Goal: Obtain resource: Obtain resource

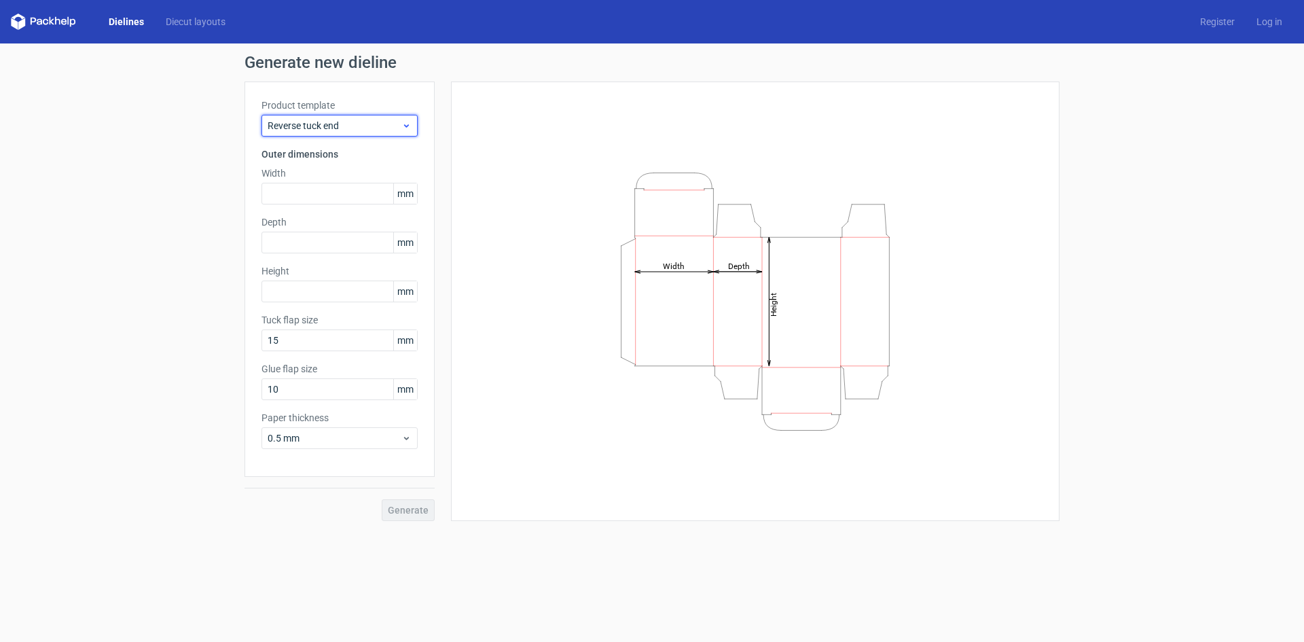
click at [381, 134] on div "Reverse tuck end" at bounding box center [340, 126] width 156 height 22
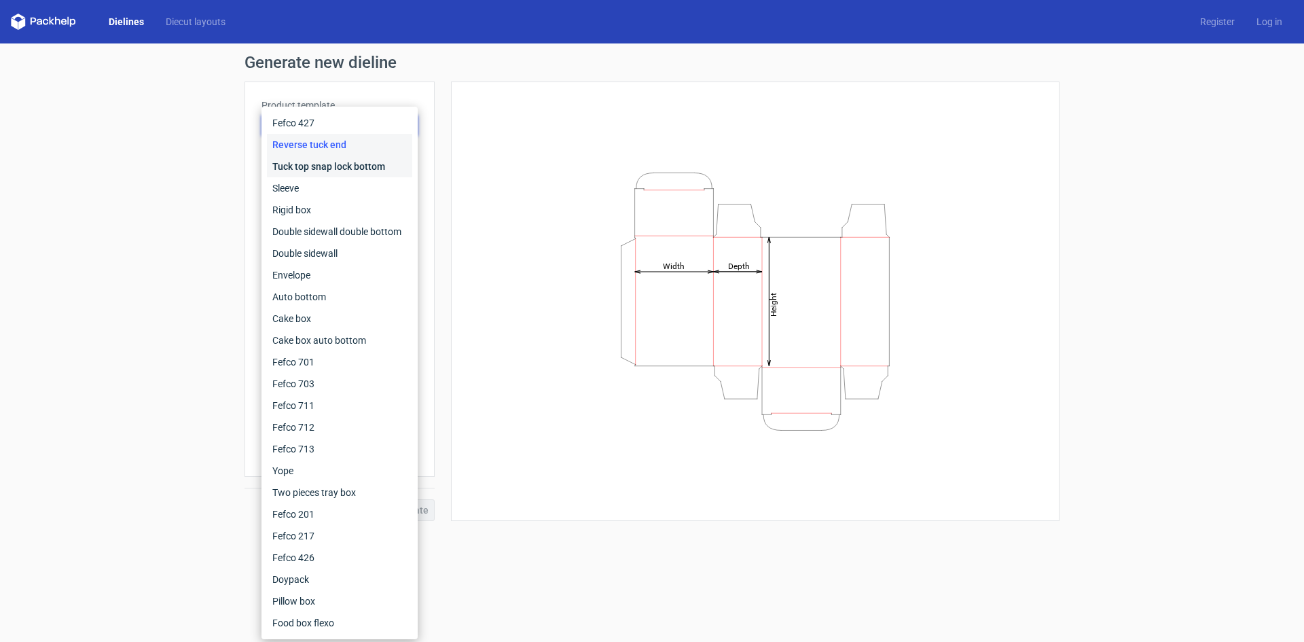
click at [317, 167] on div "Tuck top snap lock bottom" at bounding box center [339, 167] width 145 height 22
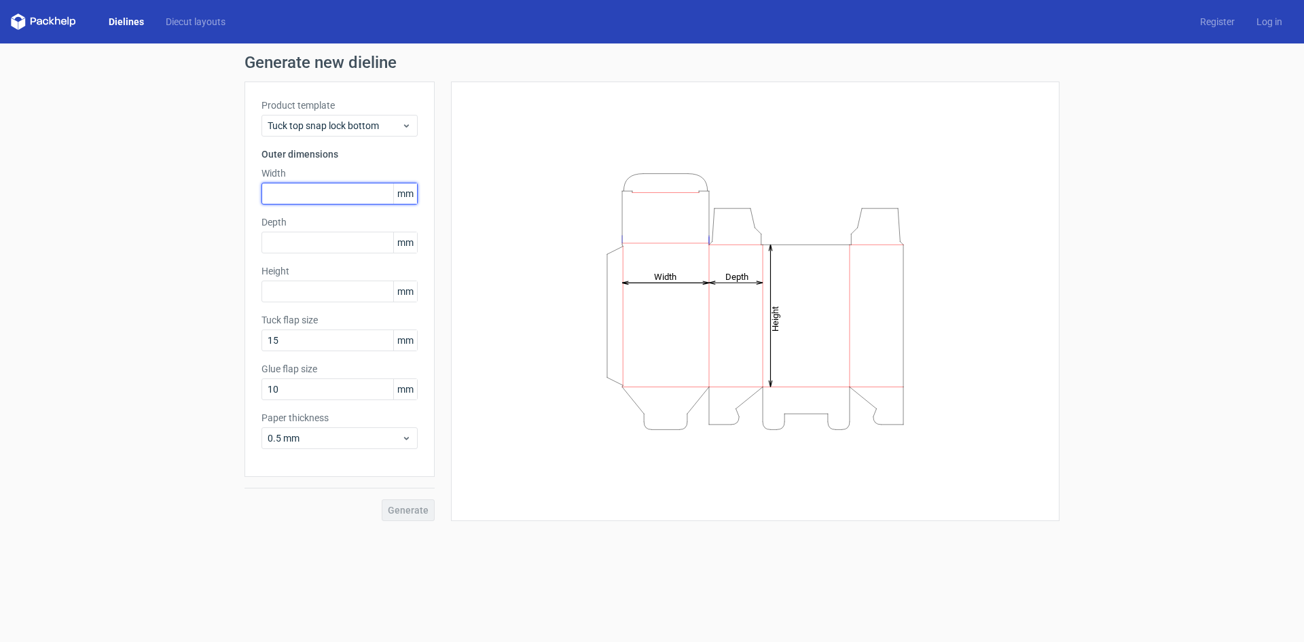
click at [342, 190] on input "text" at bounding box center [340, 194] width 156 height 22
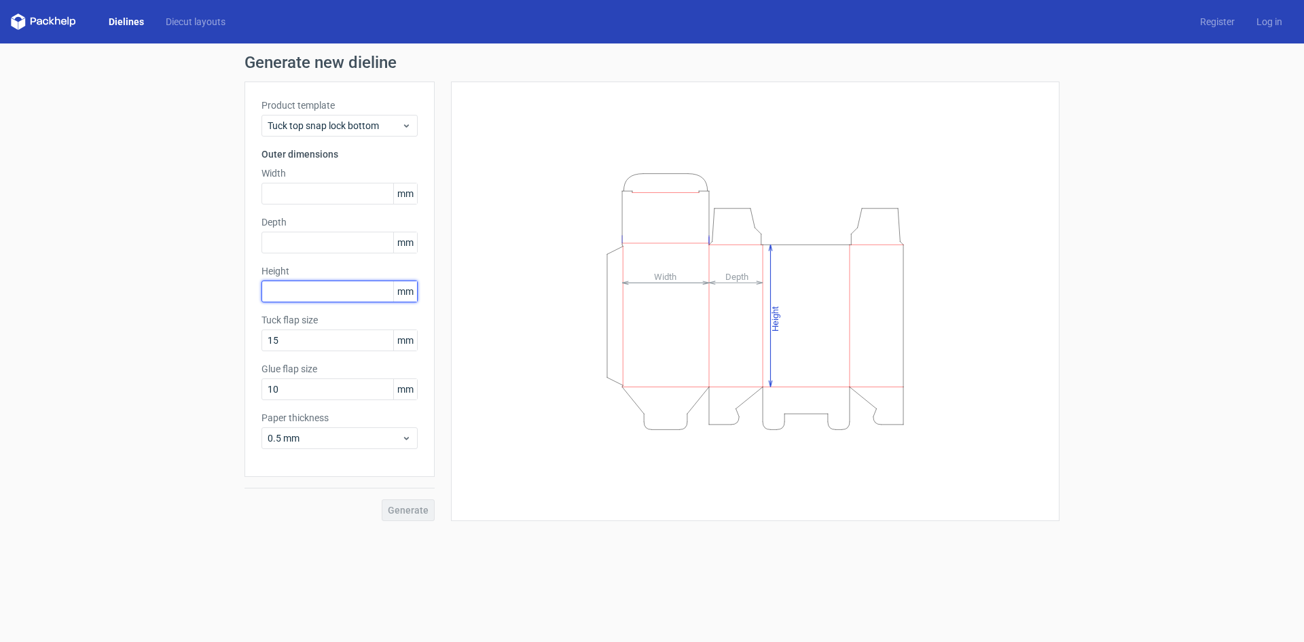
click at [304, 295] on input "text" at bounding box center [340, 292] width 156 height 22
paste input "103868"
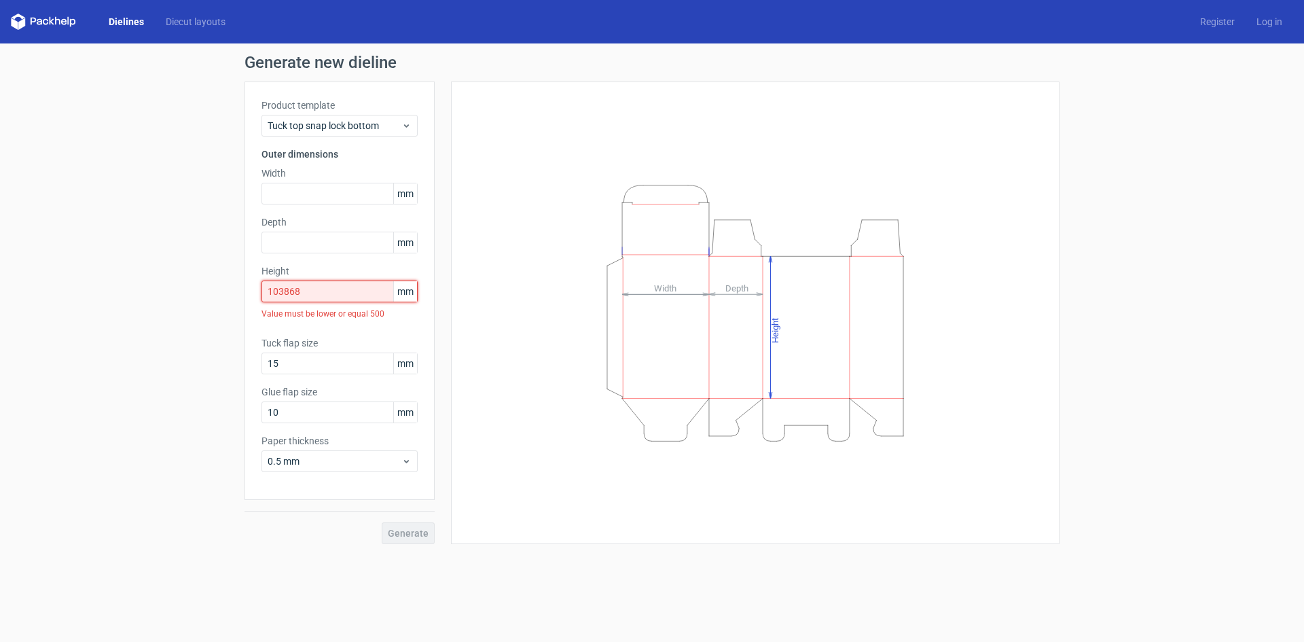
click at [282, 289] on input "103868" at bounding box center [340, 292] width 156 height 22
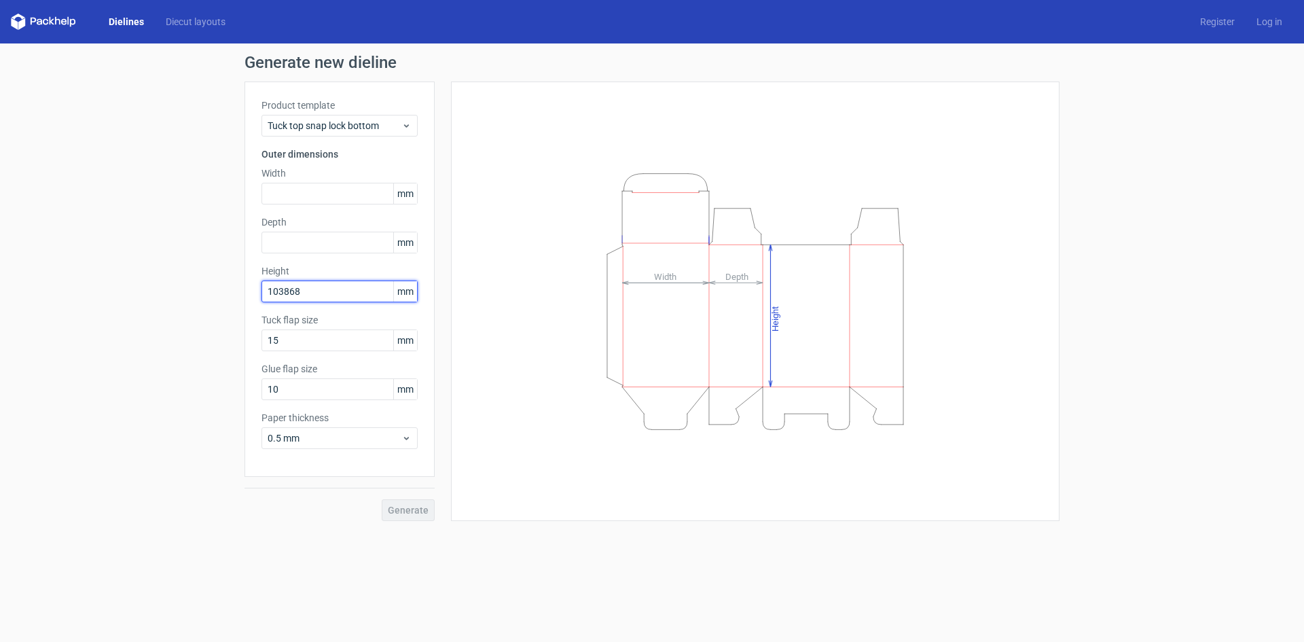
click at [320, 285] on input "103868" at bounding box center [340, 292] width 156 height 22
type input "104"
click at [302, 247] on input "text" at bounding box center [340, 243] width 156 height 22
click at [293, 196] on input "text" at bounding box center [340, 194] width 156 height 22
type input "85"
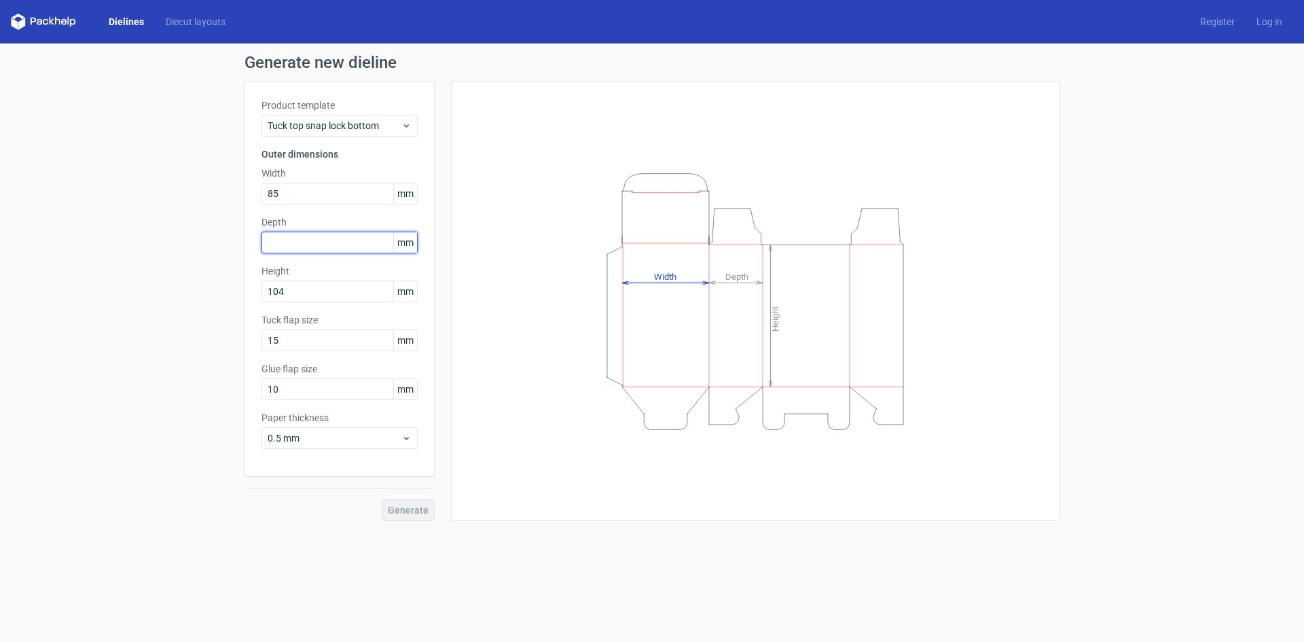
click at [334, 239] on input "text" at bounding box center [340, 243] width 156 height 22
type input "85"
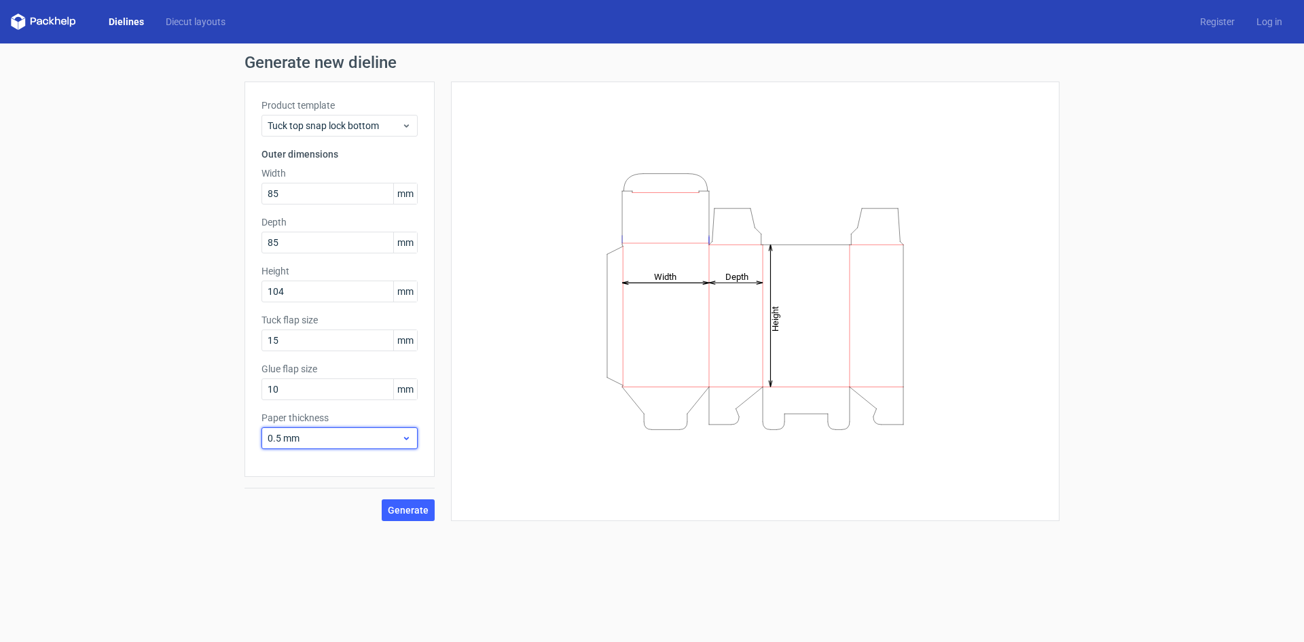
click at [390, 434] on span "0.5 mm" at bounding box center [335, 438] width 134 height 14
click at [380, 502] on div "1 mm" at bounding box center [339, 512] width 145 height 22
click at [427, 505] on span "Generate" at bounding box center [408, 510] width 41 height 10
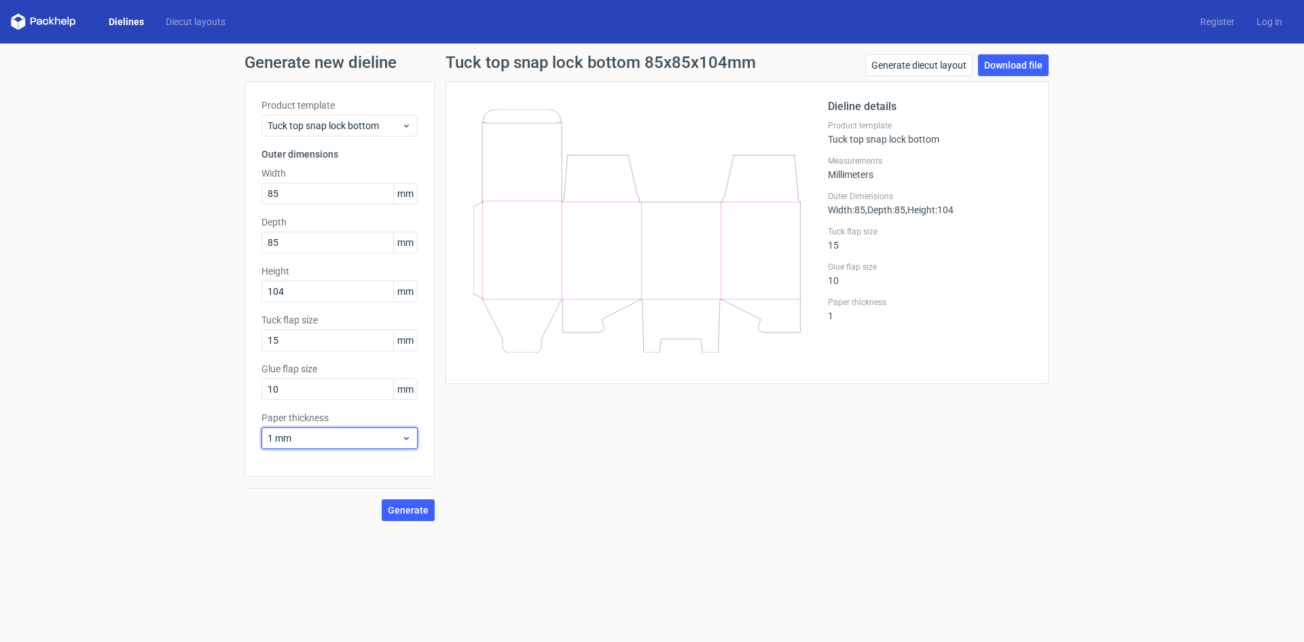
click at [400, 440] on span "1 mm" at bounding box center [335, 438] width 134 height 14
drag, startPoint x: 345, startPoint y: 488, endPoint x: 380, endPoint y: 493, distance: 35.1
click at [347, 488] on div "0.5 mm" at bounding box center [339, 490] width 145 height 22
click at [414, 505] on span "Generate" at bounding box center [408, 510] width 41 height 10
click at [1023, 66] on link "Download file" at bounding box center [1013, 65] width 71 height 22
